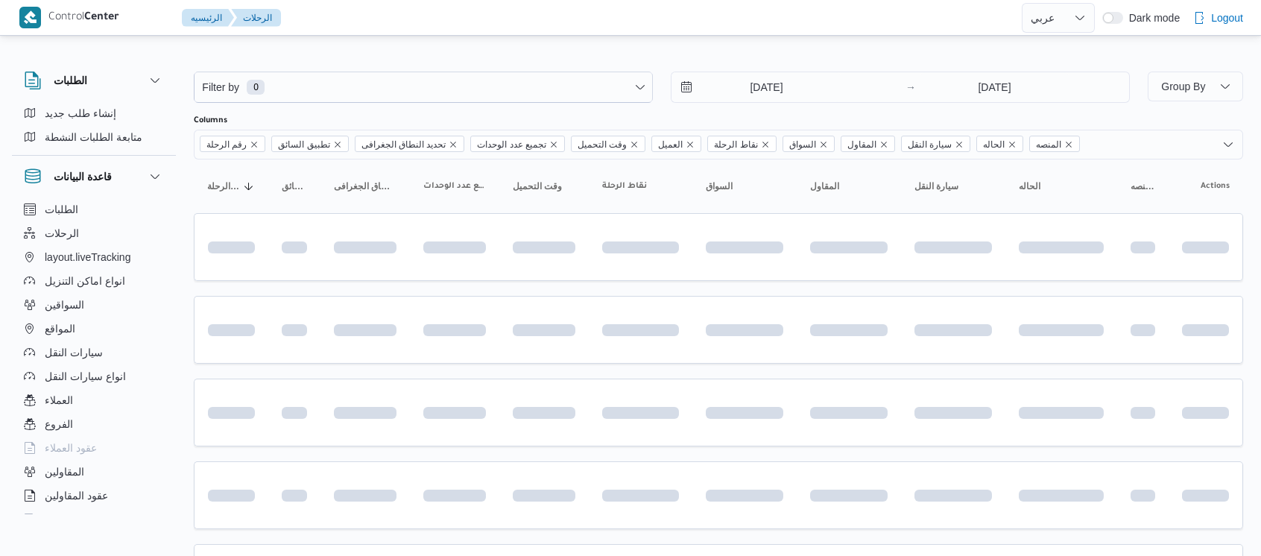
select select "ar"
click at [737, 92] on input "[DATE]" at bounding box center [756, 87] width 169 height 30
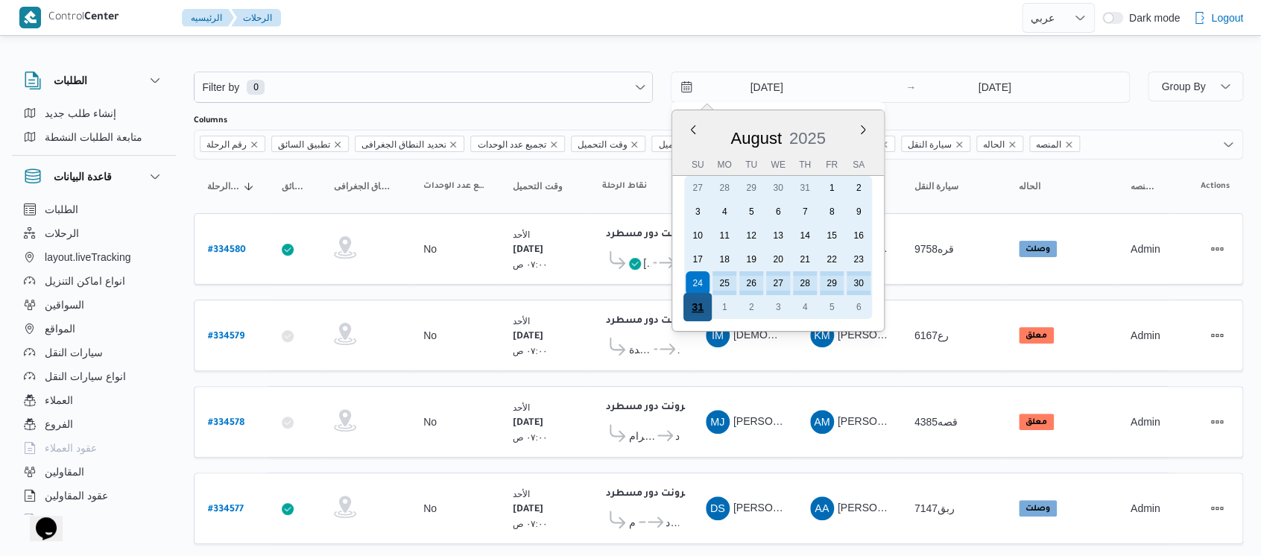
click at [698, 303] on div "31" at bounding box center [698, 307] width 28 height 28
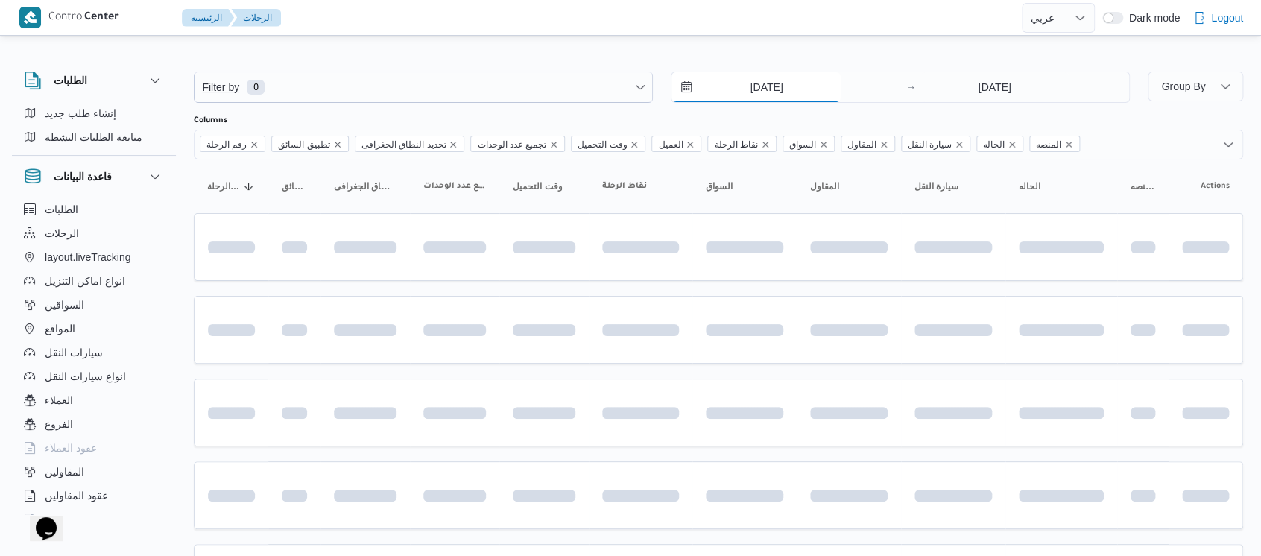
type input "[DATE]"
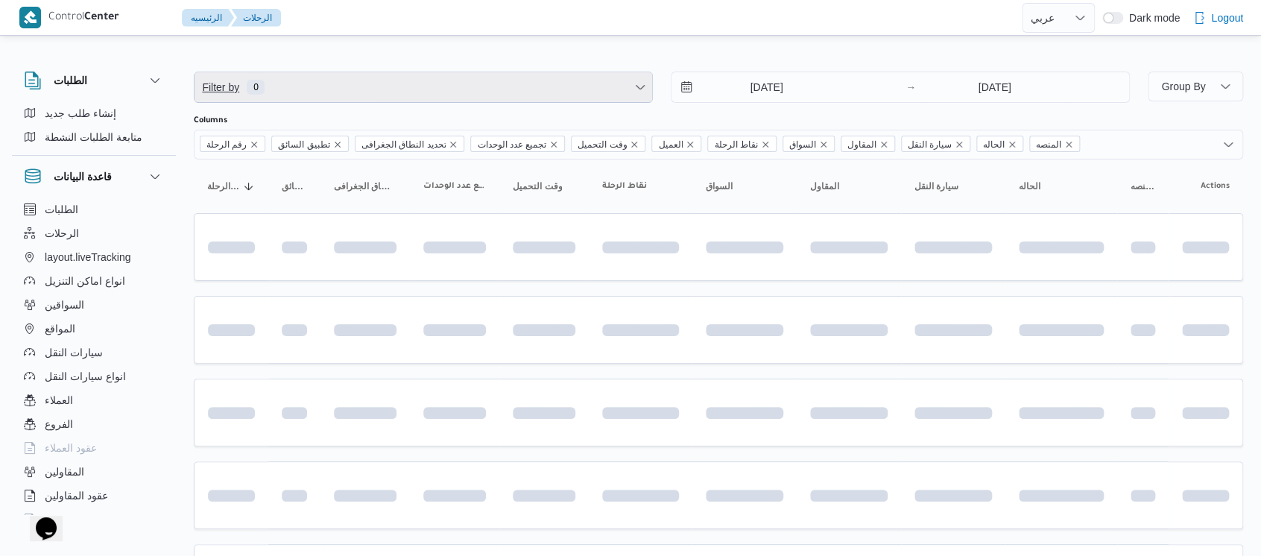
click at [321, 89] on span "Filter by 0" at bounding box center [424, 87] width 458 height 30
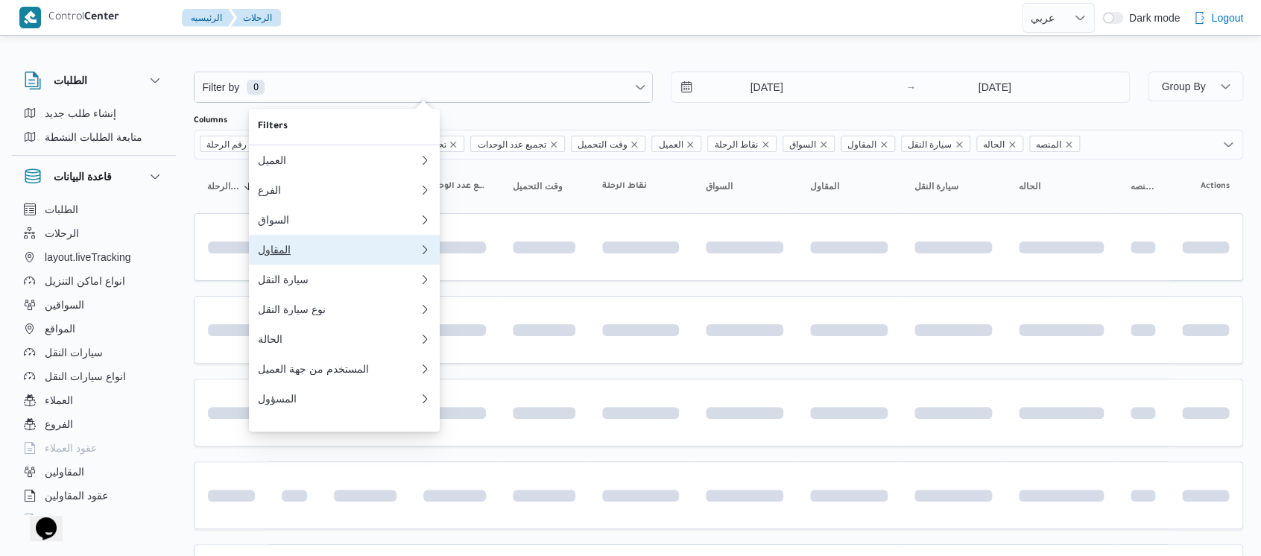
click at [299, 253] on div "المقاول" at bounding box center [338, 250] width 161 height 12
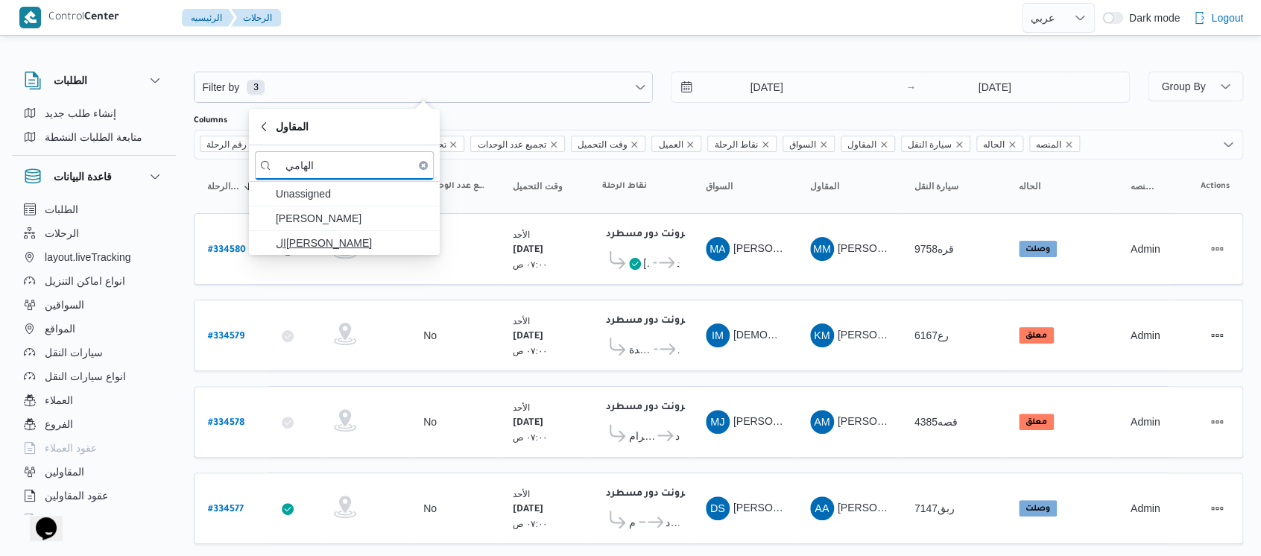
type input "الهامي"
click at [388, 248] on span "ال[PERSON_NAME]" at bounding box center [353, 243] width 155 height 18
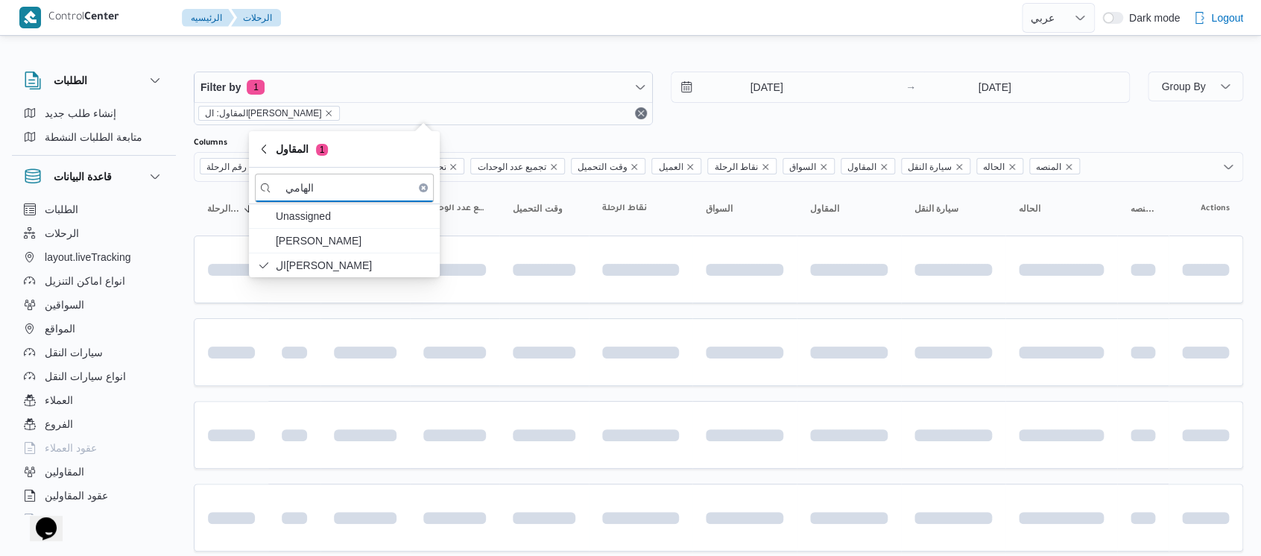
click at [181, 206] on div "الطلبات إنشاء طلب جديد متابعة الطلبات النشطة قاعدة البيانات الطلبات الرحلات lay…" at bounding box center [101, 290] width 179 height 461
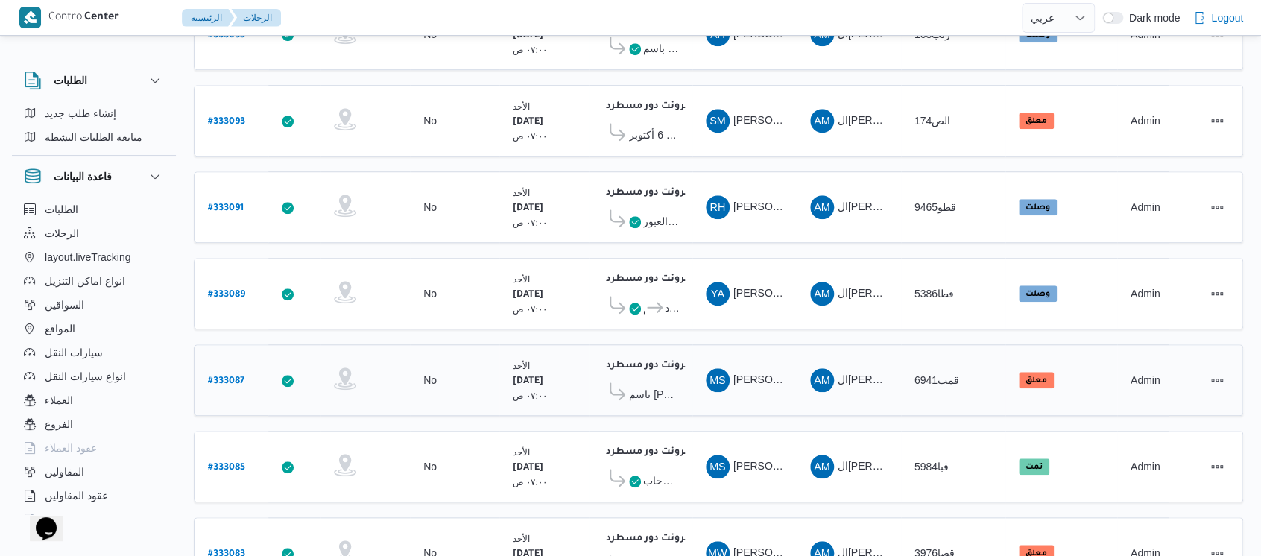
scroll to position [553, 0]
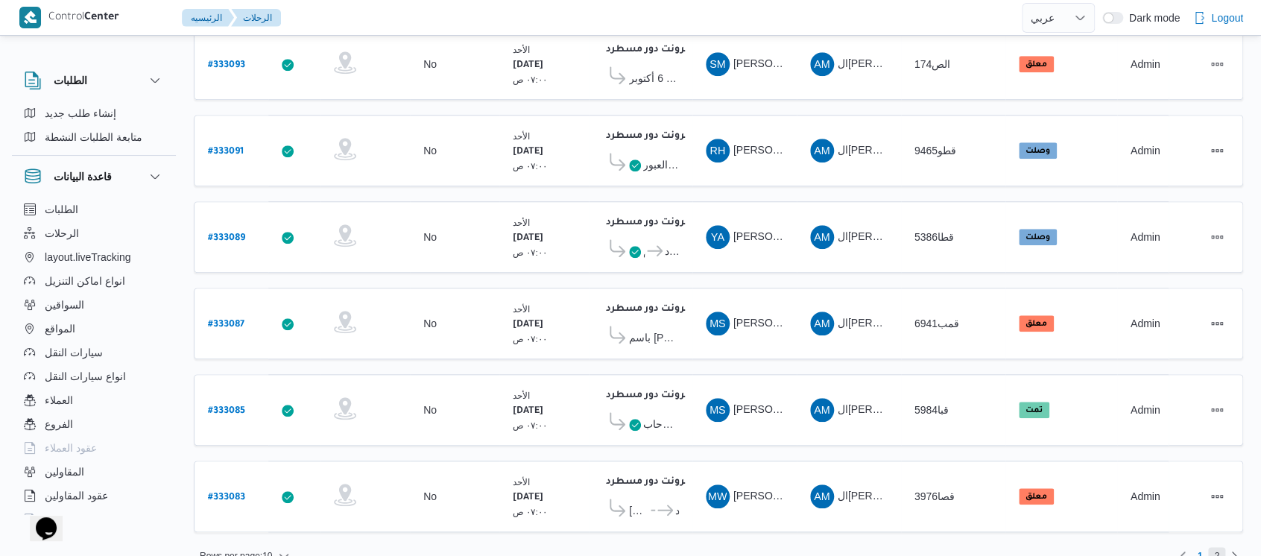
click at [1212, 547] on span "2" at bounding box center [1217, 556] width 17 height 18
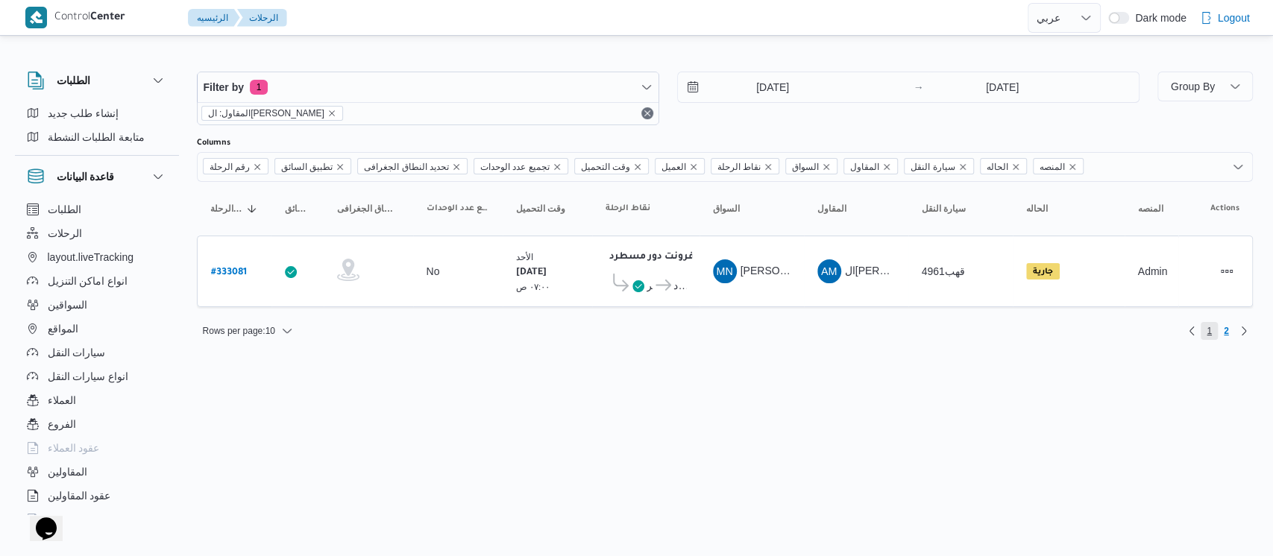
click at [1211, 329] on span "1" at bounding box center [1208, 331] width 17 height 18
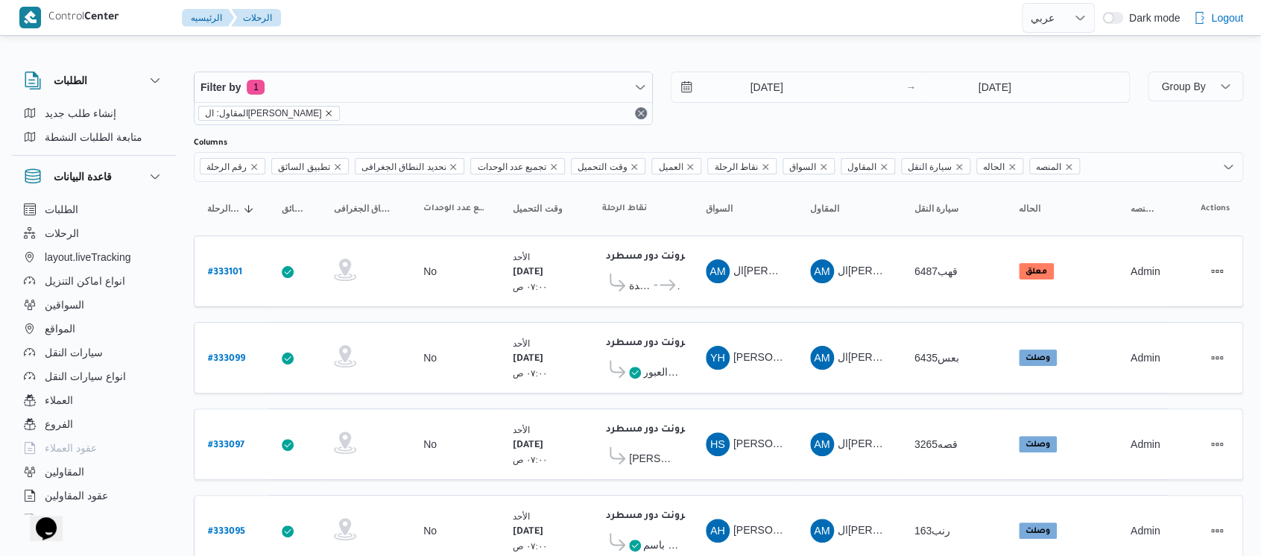
click at [327, 111] on icon "remove selected entity" at bounding box center [330, 113] width 6 height 6
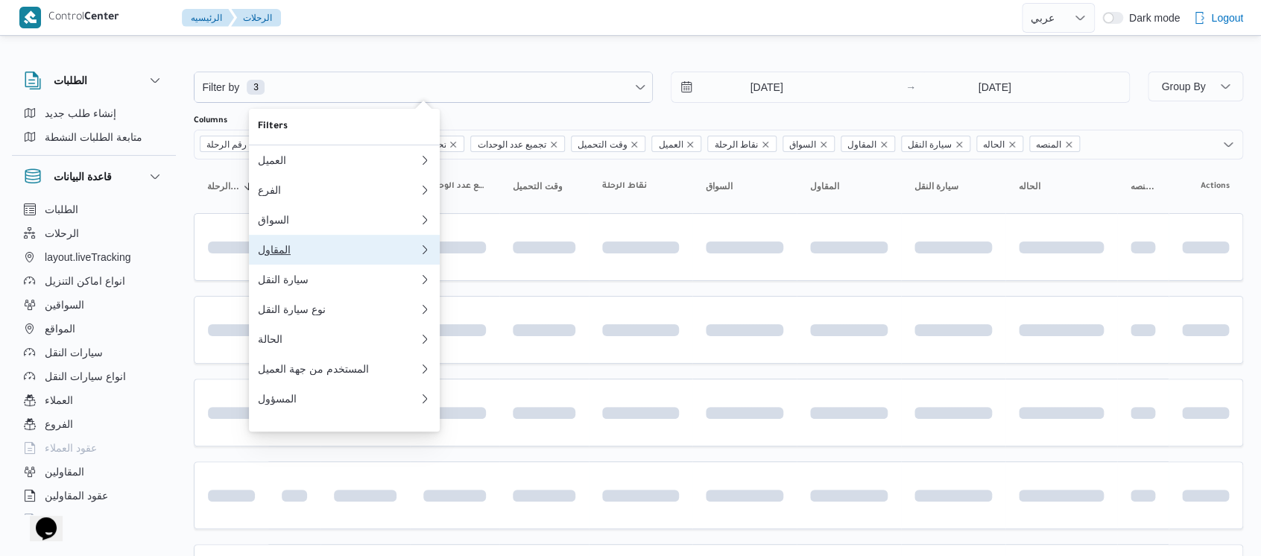
click at [331, 244] on button "المقاول 0" at bounding box center [344, 250] width 191 height 30
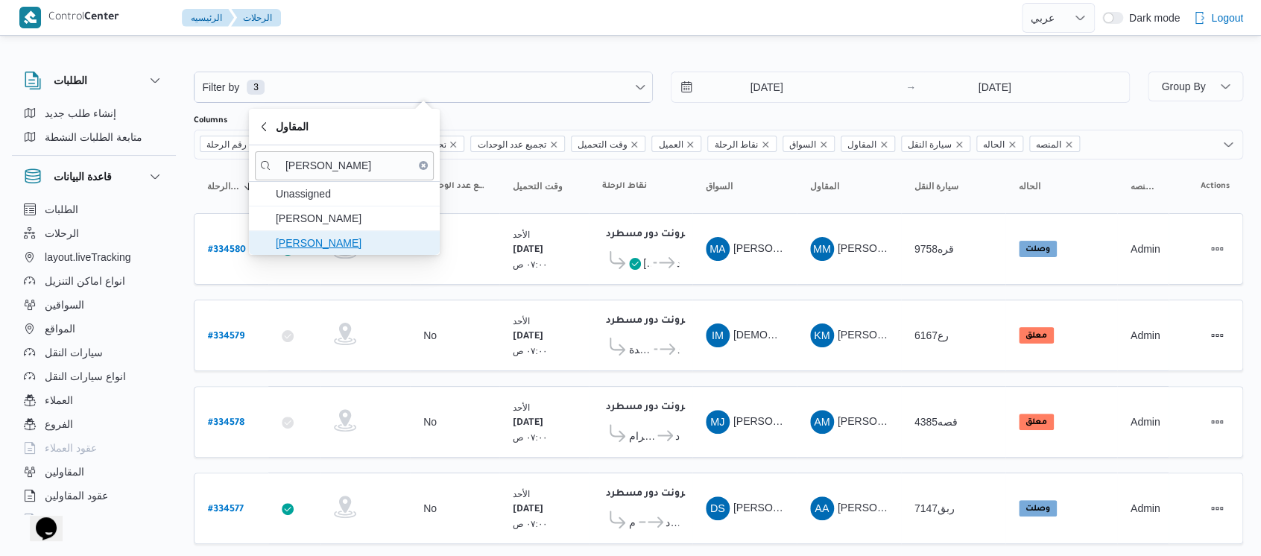
click at [339, 243] on span "[PERSON_NAME]" at bounding box center [353, 243] width 155 height 18
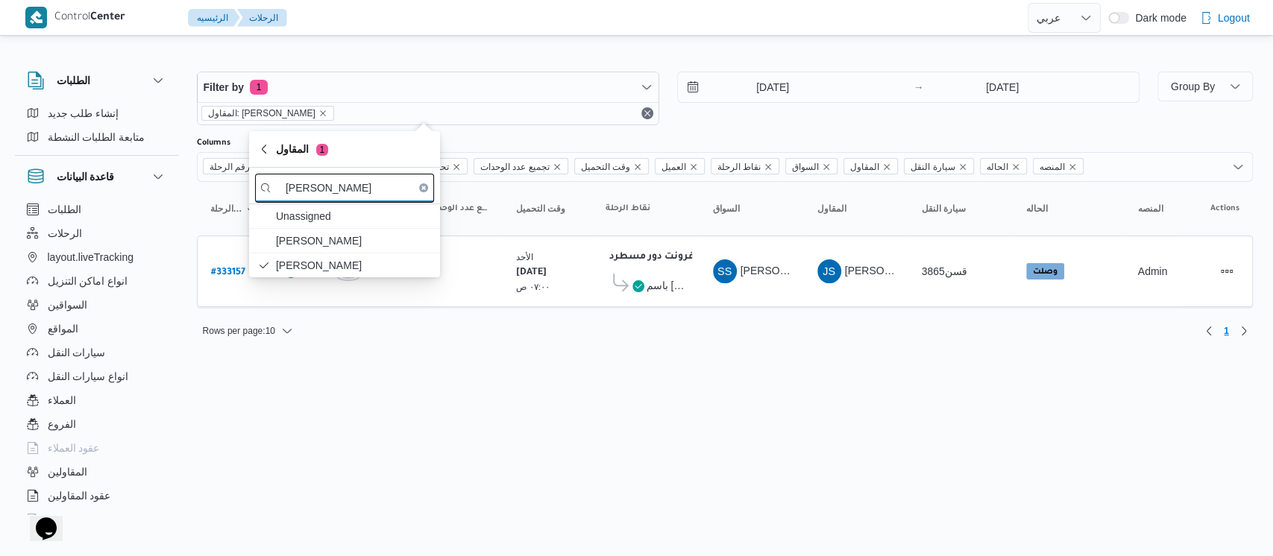
click at [385, 187] on input "[PERSON_NAME]" at bounding box center [344, 188] width 179 height 29
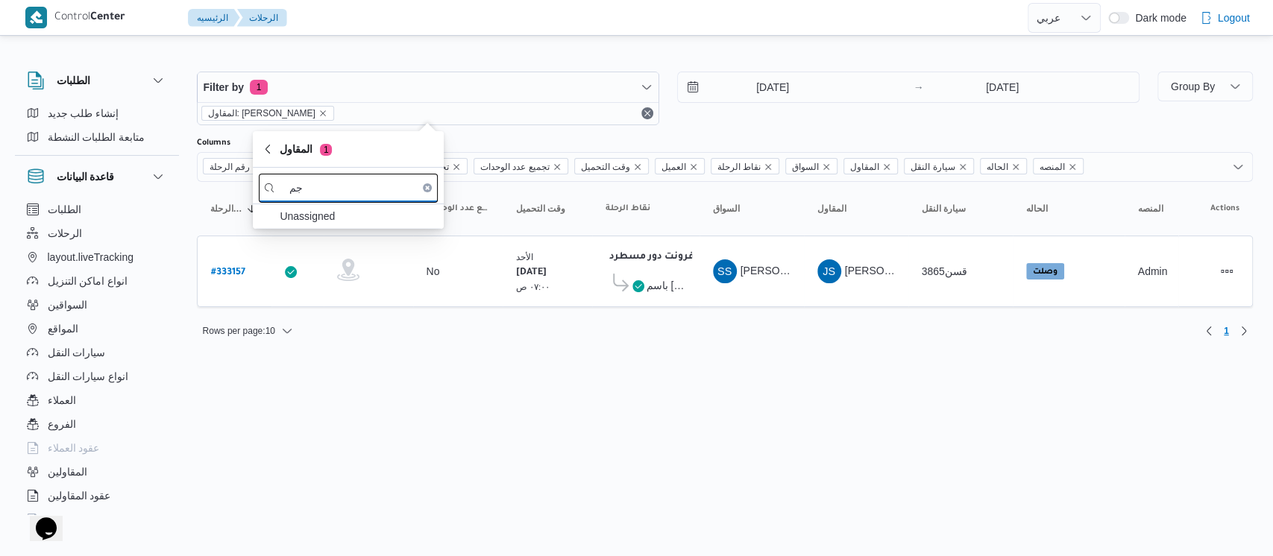
type input "ج"
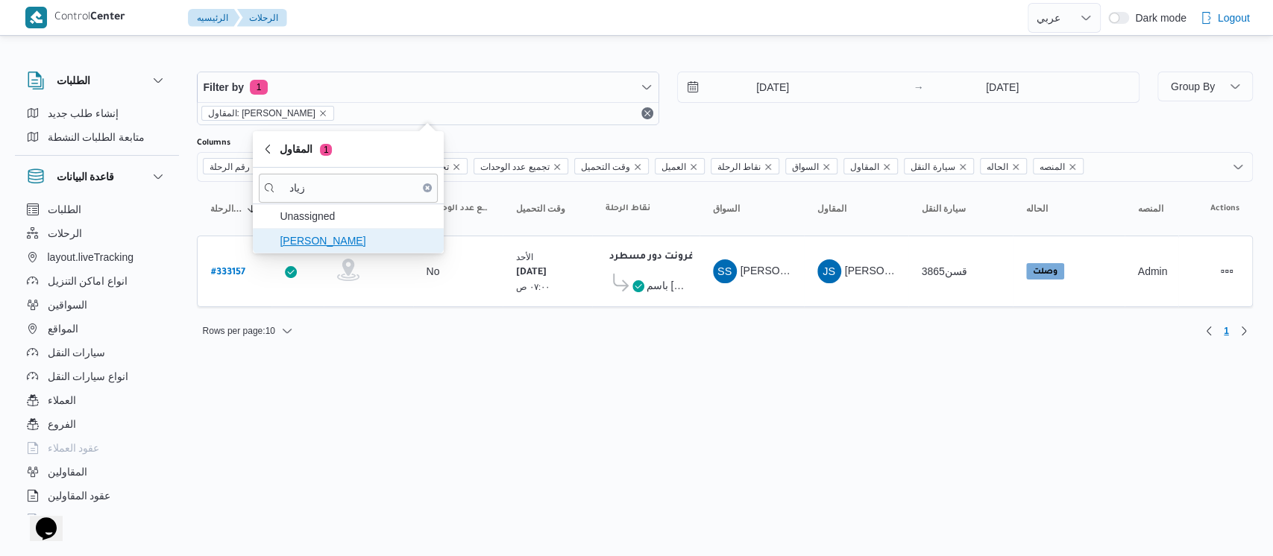
click at [362, 249] on span "[PERSON_NAME]" at bounding box center [348, 241] width 179 height 24
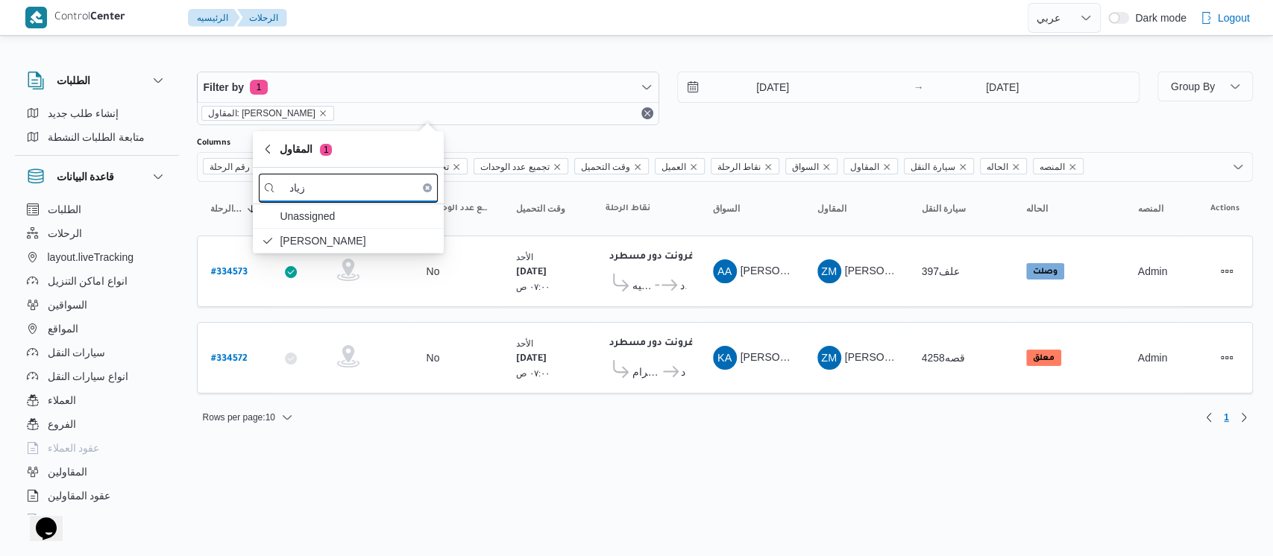
click at [371, 183] on input "زياد" at bounding box center [348, 188] width 179 height 29
type input "ز"
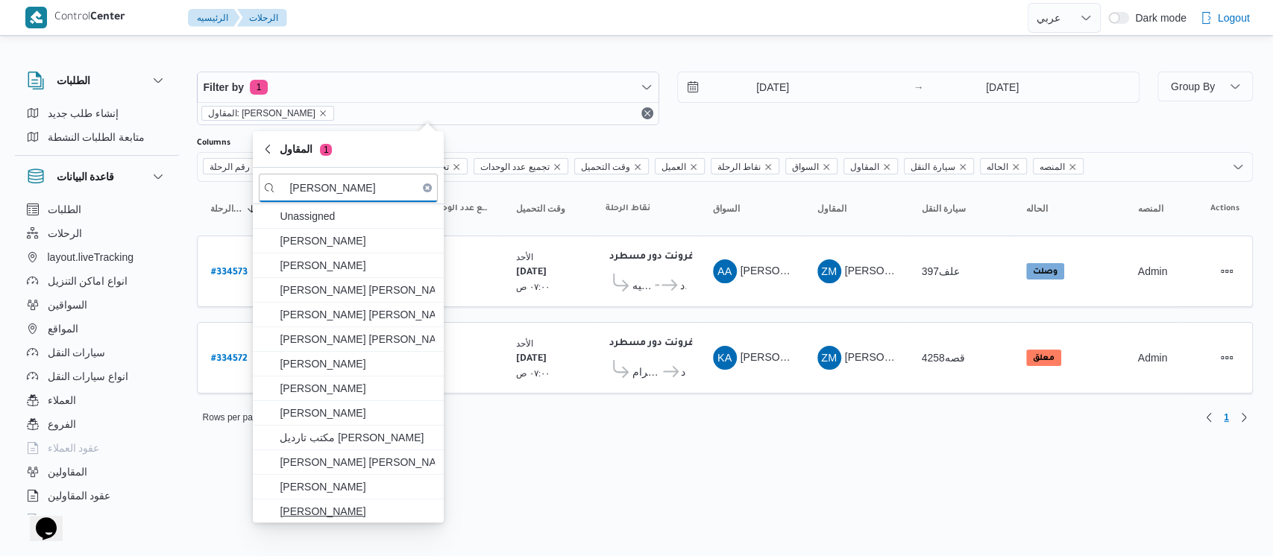
type input "[PERSON_NAME]"
click at [371, 504] on span "[PERSON_NAME]" at bounding box center [357, 512] width 155 height 18
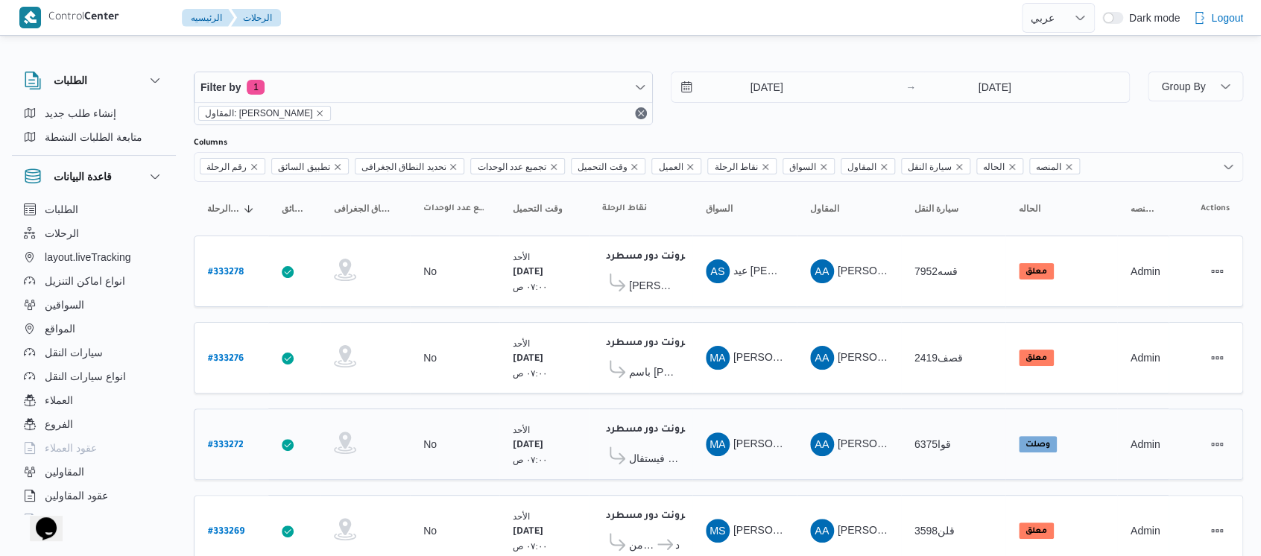
click at [759, 409] on td "السواق MA [PERSON_NAME] على" at bounding box center [745, 445] width 104 height 72
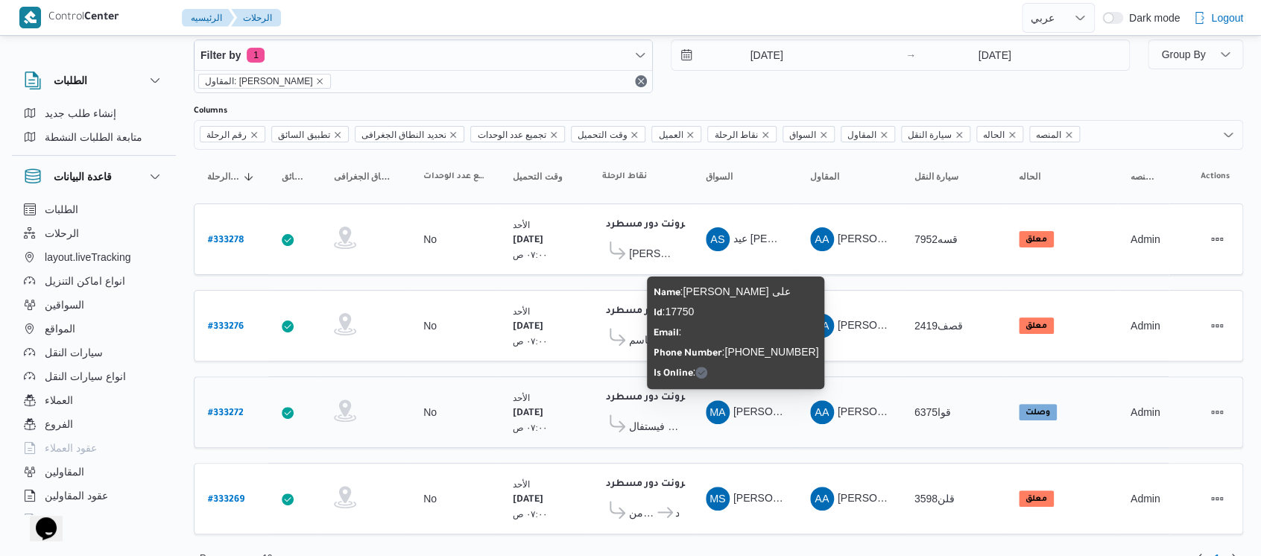
scroll to position [50, 0]
